Goal: Information Seeking & Learning: Learn about a topic

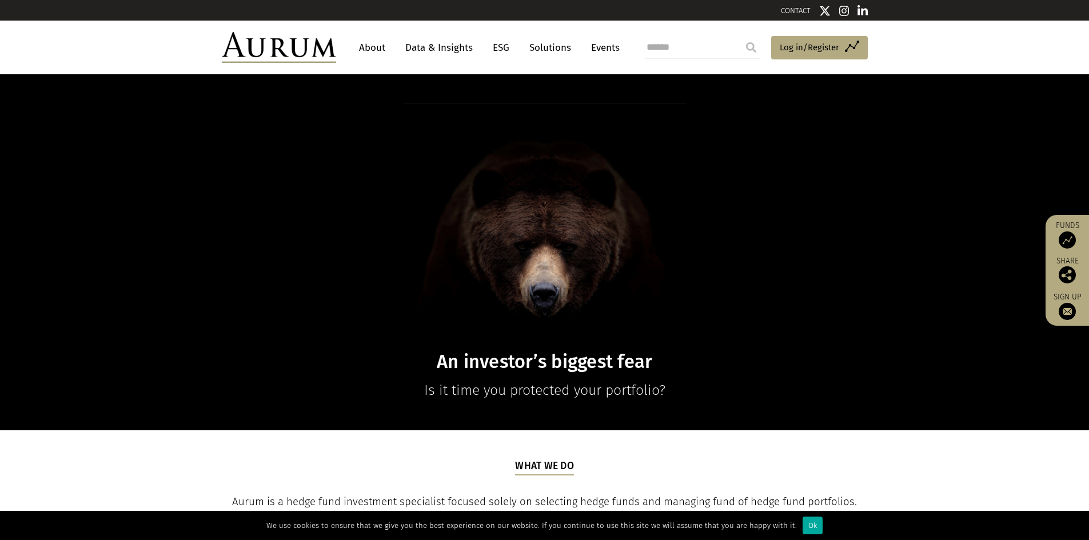
click at [428, 50] on link "Data & Insights" at bounding box center [439, 47] width 79 height 21
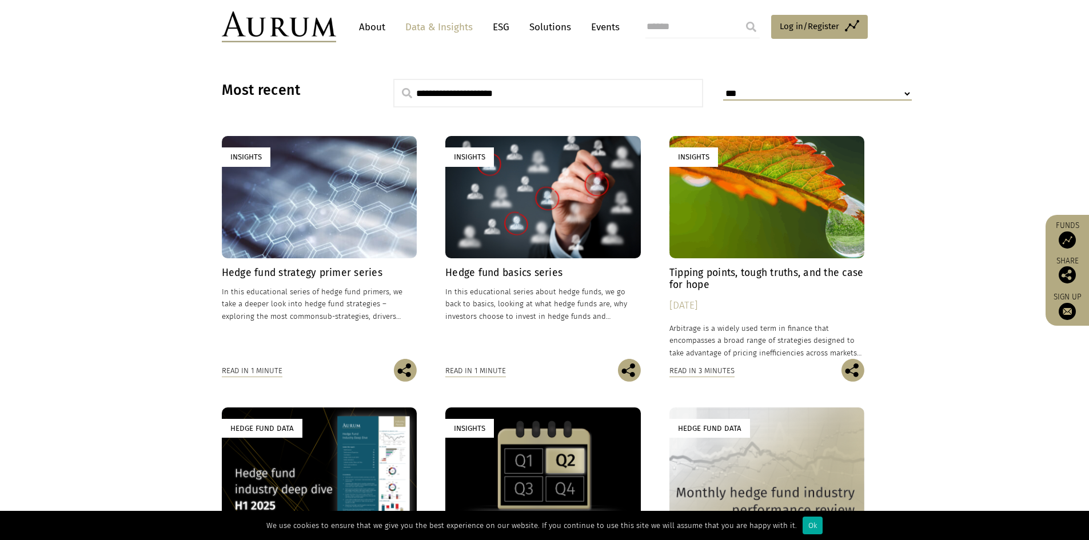
scroll to position [286, 0]
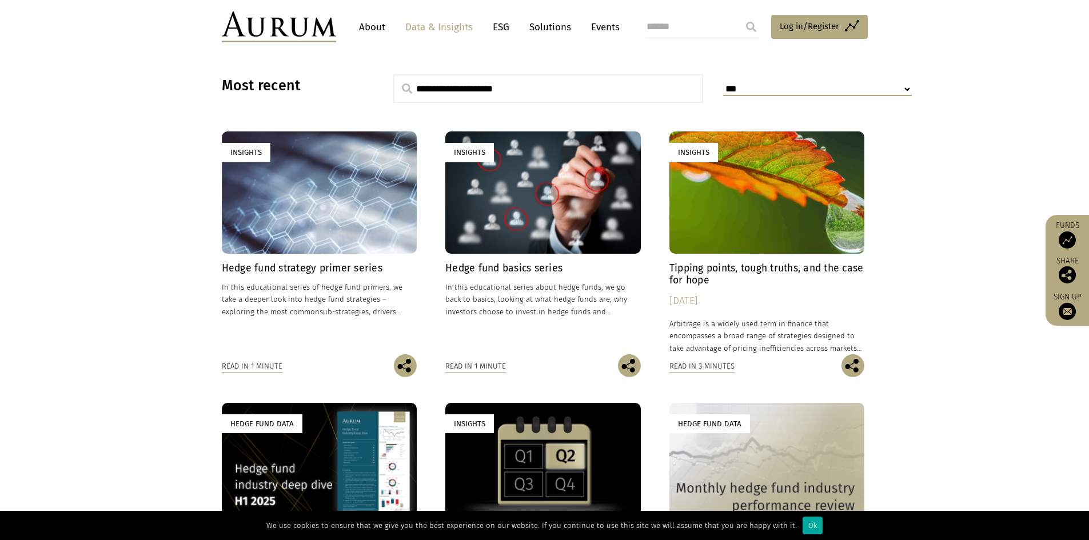
click at [699, 274] on h4 "Tipping points, tough truths, and the case for hope" at bounding box center [768, 274] width 196 height 24
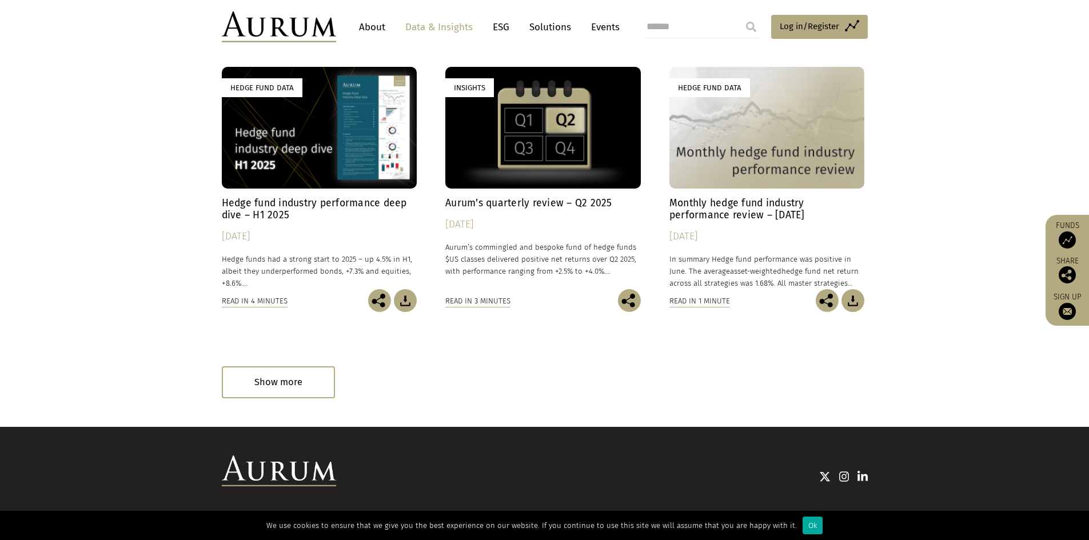
scroll to position [629, 0]
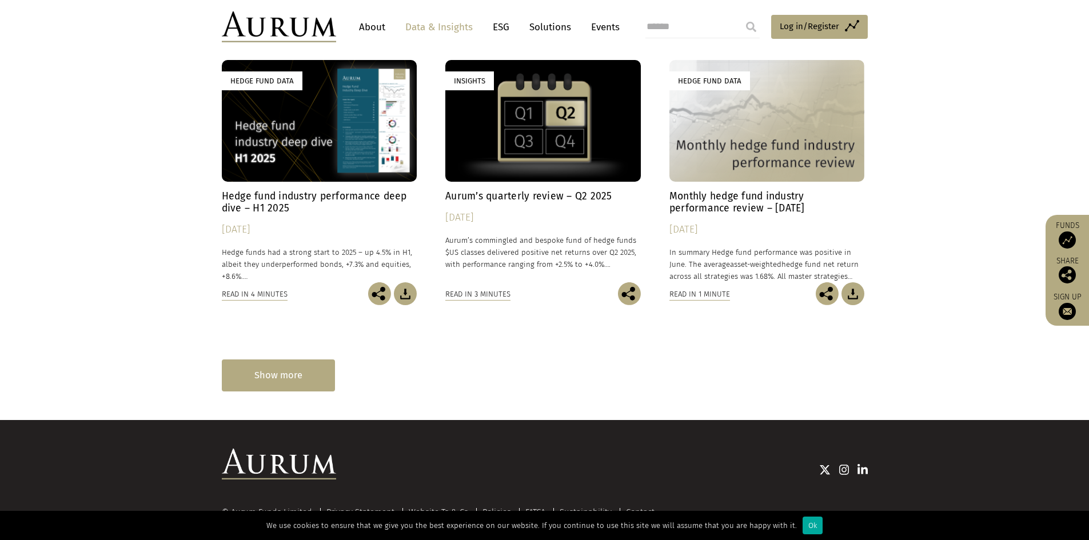
click at [304, 382] on div "Show more" at bounding box center [278, 375] width 113 height 31
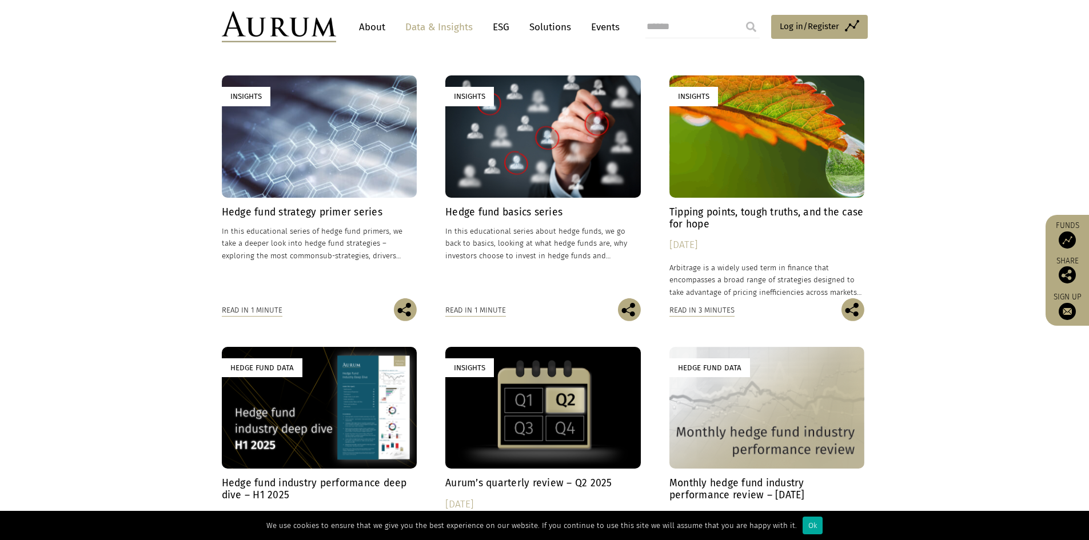
scroll to position [286, 0]
